Goal: Task Accomplishment & Management: Manage orders

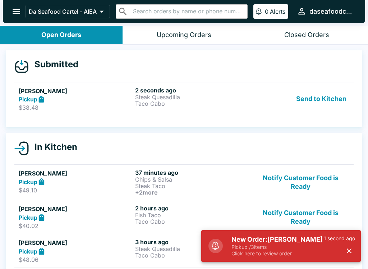
click at [334, 94] on button "Send to Kitchen" at bounding box center [321, 99] width 56 height 25
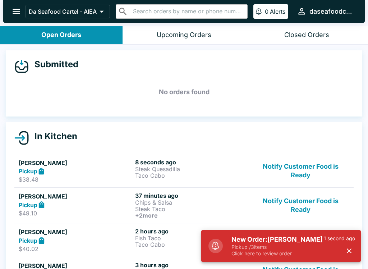
click at [190, 178] on div "8 seconds ago Steak Quesadilla Taco Cabo" at bounding box center [192, 171] width 114 height 25
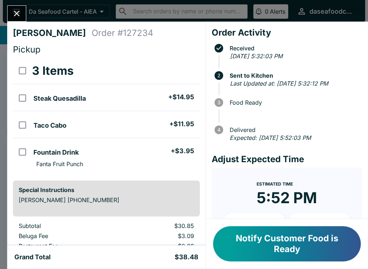
click at [9, 14] on button "Close" at bounding box center [17, 13] width 18 height 15
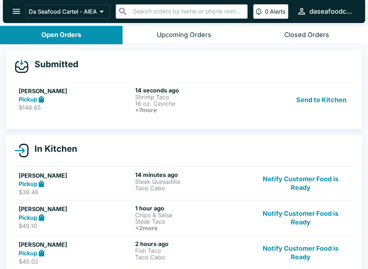
click at [337, 98] on button "Send to Kitchen" at bounding box center [321, 100] width 56 height 27
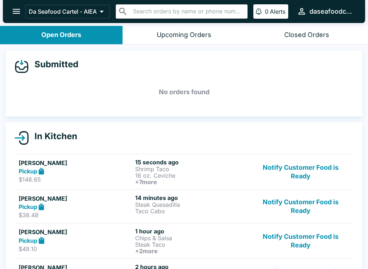
click at [125, 172] on div "Pickup" at bounding box center [76, 171] width 114 height 8
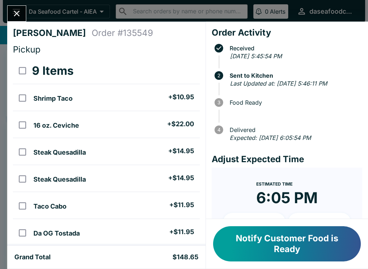
click at [19, 10] on icon "Close" at bounding box center [17, 14] width 10 height 10
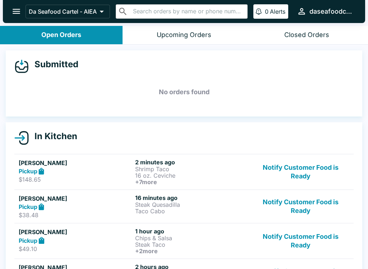
click at [19, 16] on icon "open drawer" at bounding box center [17, 11] width 10 height 10
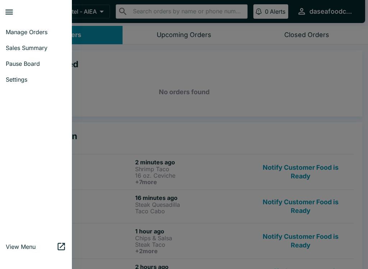
click at [45, 49] on span "Sales Summary" at bounding box center [36, 47] width 60 height 7
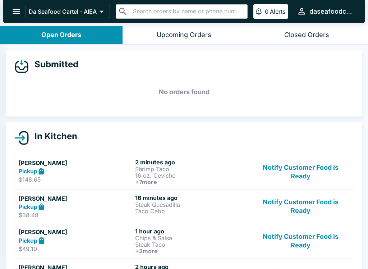
select select "03:00"
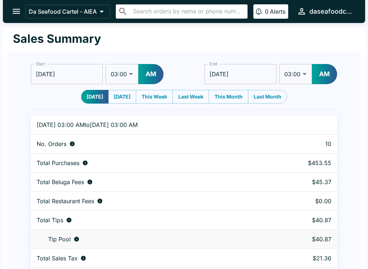
click at [14, 14] on icon "open drawer" at bounding box center [17, 11] width 8 height 5
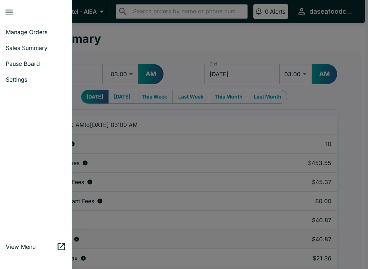
click at [48, 37] on link "Manage Orders" at bounding box center [36, 32] width 72 height 16
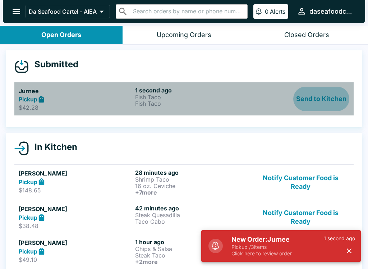
click at [329, 102] on button "Send to Kitchen" at bounding box center [321, 99] width 56 height 25
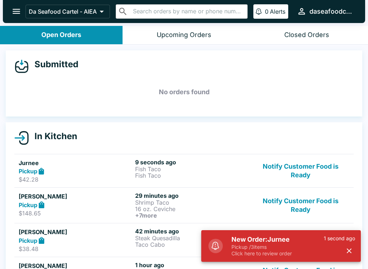
click at [47, 160] on h5 "Jurnee" at bounding box center [76, 163] width 114 height 9
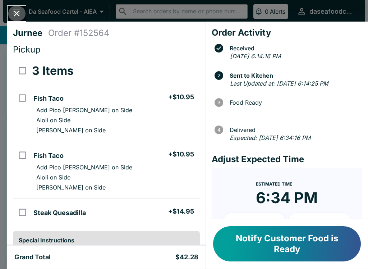
click at [13, 12] on icon "Close" at bounding box center [17, 14] width 10 height 10
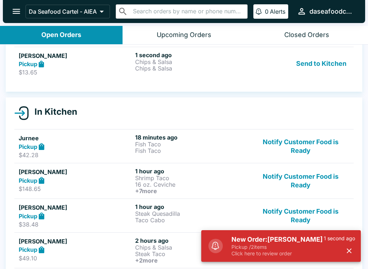
scroll to position [38, 0]
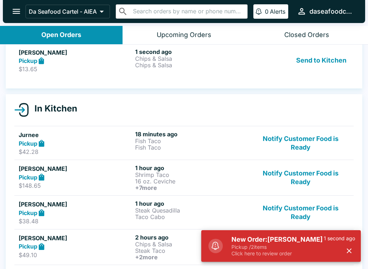
click at [339, 58] on button "Send to Kitchen" at bounding box center [321, 60] width 56 height 25
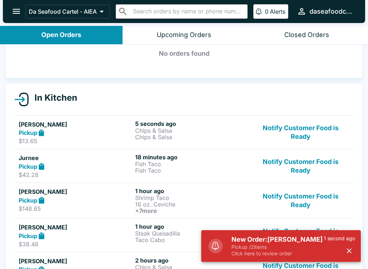
click at [188, 136] on p "Chips & Salsa" at bounding box center [192, 137] width 114 height 6
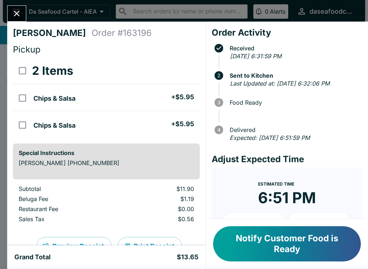
click at [19, 15] on icon "Close" at bounding box center [17, 14] width 10 height 10
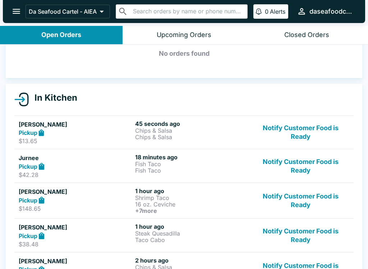
click at [183, 165] on p "Fish Taco" at bounding box center [192, 164] width 114 height 6
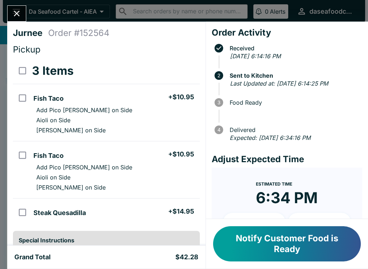
click at [23, 13] on button "Close" at bounding box center [17, 13] width 18 height 15
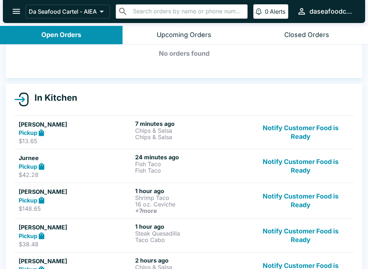
click at [246, 167] on p "Fish Taco" at bounding box center [192, 170] width 114 height 6
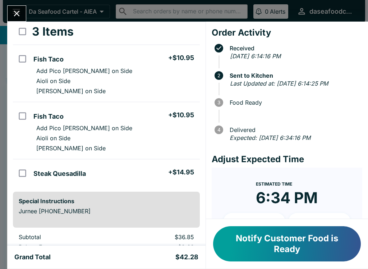
scroll to position [39, 0]
click at [13, 12] on icon "Close" at bounding box center [17, 14] width 10 height 10
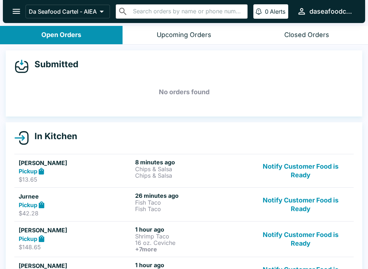
click at [178, 204] on p "Fish Taco" at bounding box center [192, 202] width 114 height 6
